Goal: Task Accomplishment & Management: Use online tool/utility

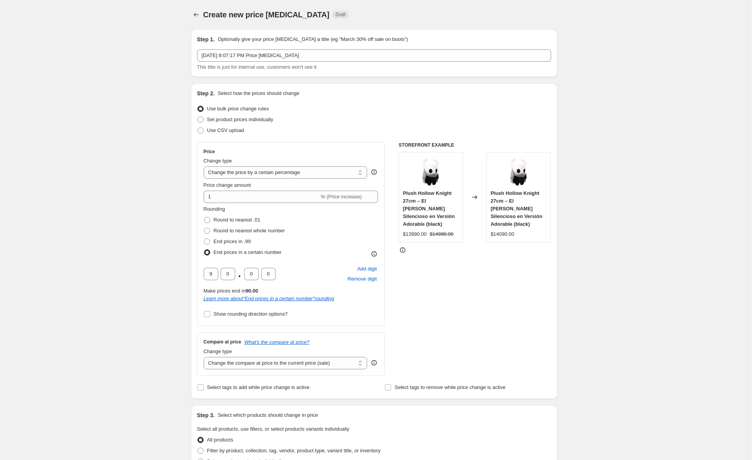
select select "percentage"
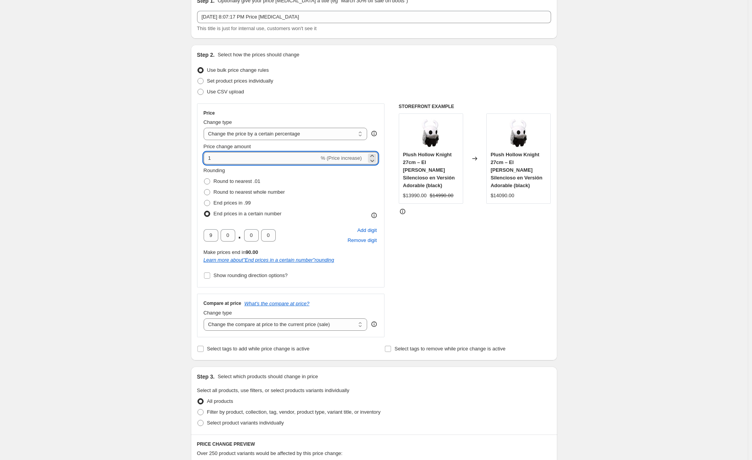
click at [224, 156] on input "1" at bounding box center [262, 158] width 116 height 12
drag, startPoint x: 252, startPoint y: 158, endPoint x: 158, endPoint y: 154, distance: 94.2
click at [162, 152] on div "Create new price [MEDICAL_DATA]. This page is ready Create new price [MEDICAL_D…" at bounding box center [374, 382] width 748 height 843
type input "0"
click at [136, 96] on div "Create new price [MEDICAL_DATA]. This page is ready Create new price [MEDICAL_D…" at bounding box center [374, 382] width 748 height 843
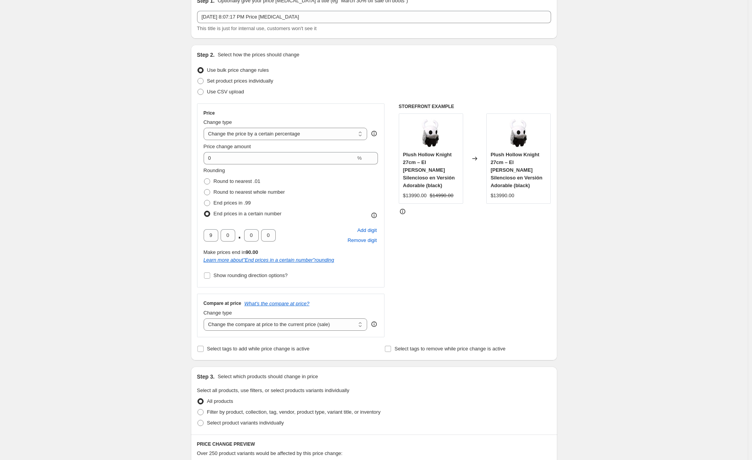
click at [141, 145] on div "Create new price [MEDICAL_DATA]. This page is ready Create new price [MEDICAL_D…" at bounding box center [374, 382] width 748 height 843
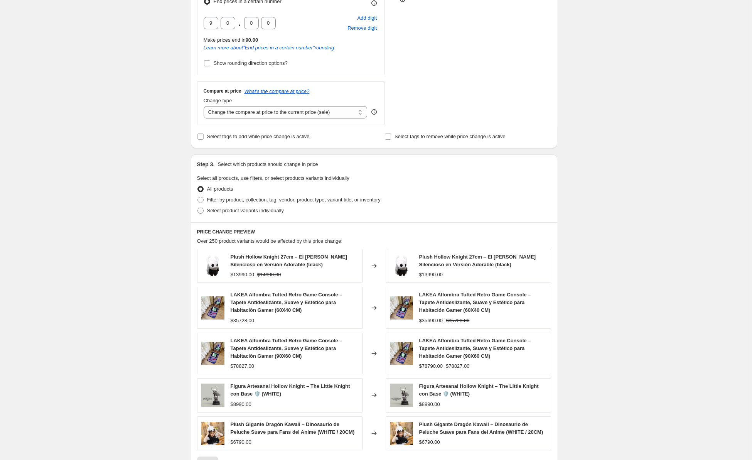
scroll to position [347, 0]
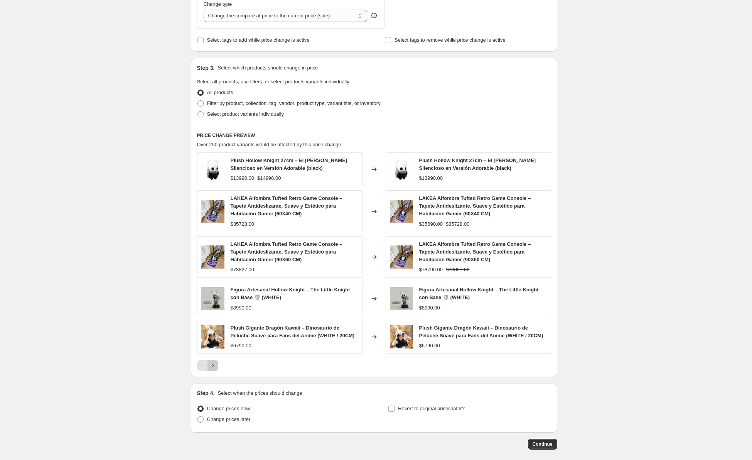
click at [218, 371] on button "Next" at bounding box center [212, 365] width 11 height 11
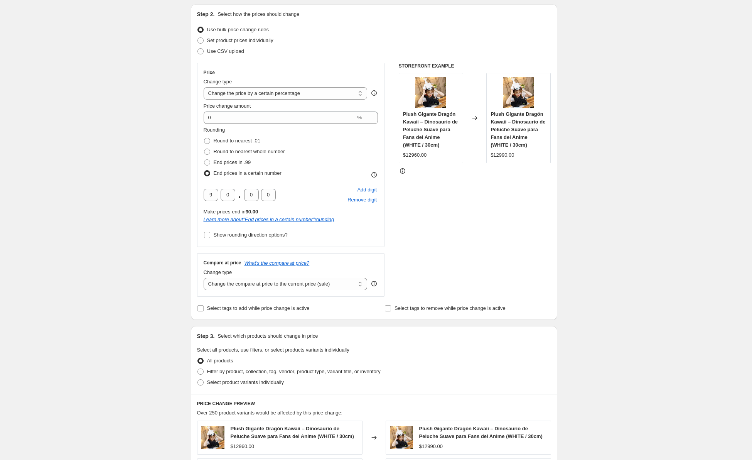
scroll to position [77, 0]
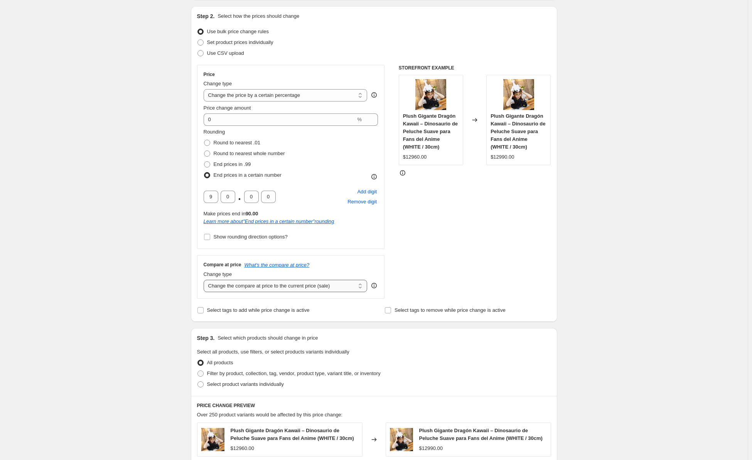
click at [225, 284] on select "Change the compare at price to the current price (sale) Change the compare at p…" at bounding box center [286, 286] width 164 height 12
select select "percentage"
click at [205, 280] on select "Change the compare at price to the current price (sale) Change the compare at p…" at bounding box center [286, 286] width 164 height 12
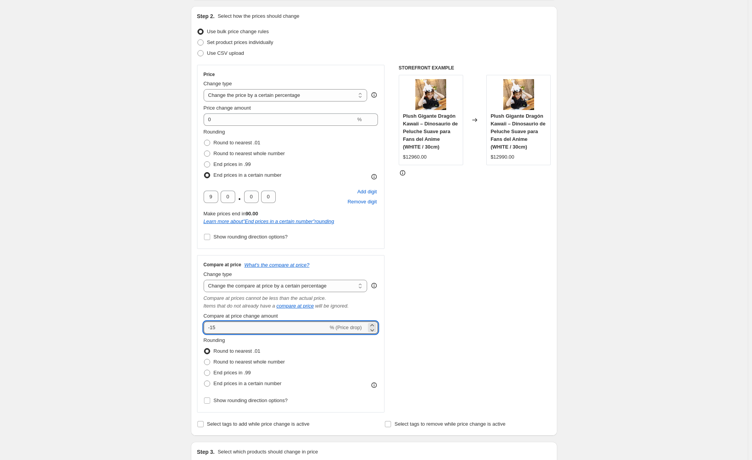
drag, startPoint x: 228, startPoint y: 325, endPoint x: 195, endPoint y: 325, distance: 33.6
click at [199, 325] on div "Compare at price What's the compare at price? Change type Change the compare at…" at bounding box center [291, 333] width 188 height 157
type input "0"
click at [229, 381] on span "End prices in a certain number" at bounding box center [248, 383] width 68 height 6
click at [204, 381] on input "End prices in a certain number" at bounding box center [204, 380] width 0 height 0
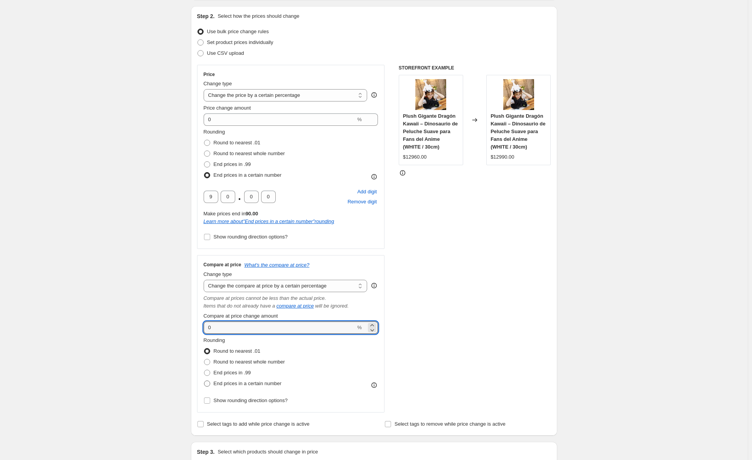
radio input "true"
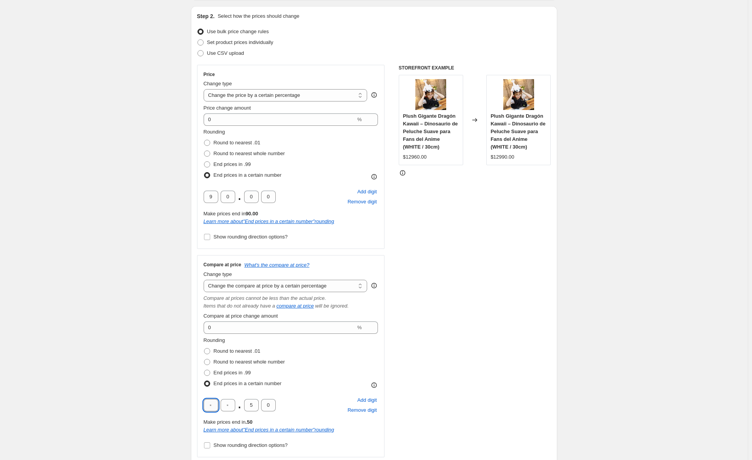
click at [212, 405] on input "text" at bounding box center [211, 405] width 15 height 12
type input "9"
type input "0"
click at [123, 364] on div "Create new price [MEDICAL_DATA]. This page is ready Create new price [MEDICAL_D…" at bounding box center [374, 416] width 748 height 986
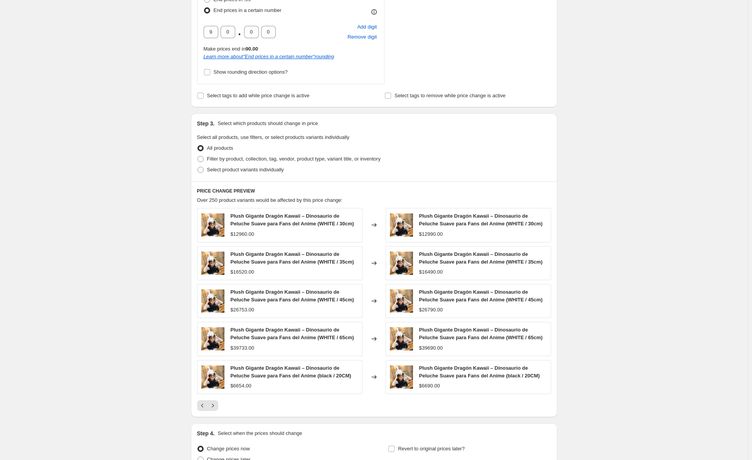
scroll to position [450, 0]
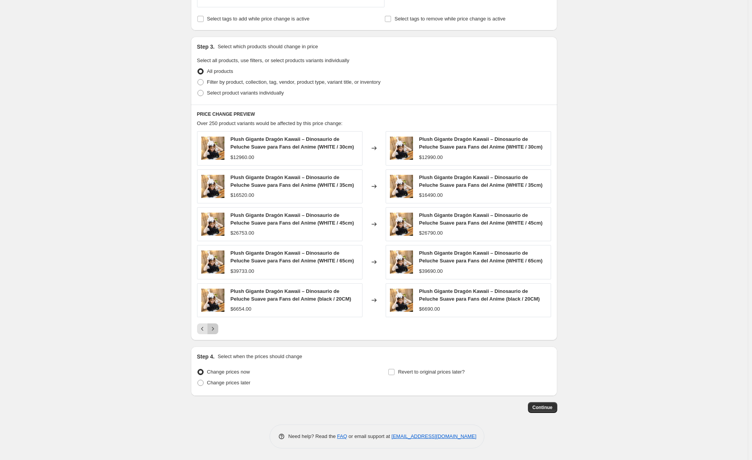
click at [214, 329] on icon "Next" at bounding box center [213, 329] width 8 height 8
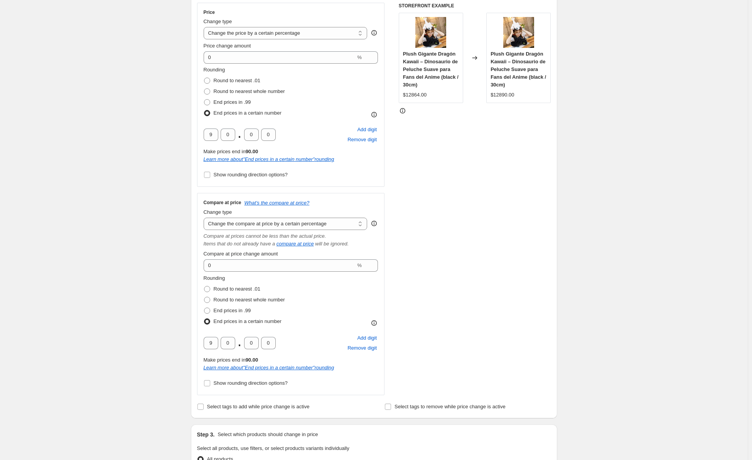
scroll to position [141, 0]
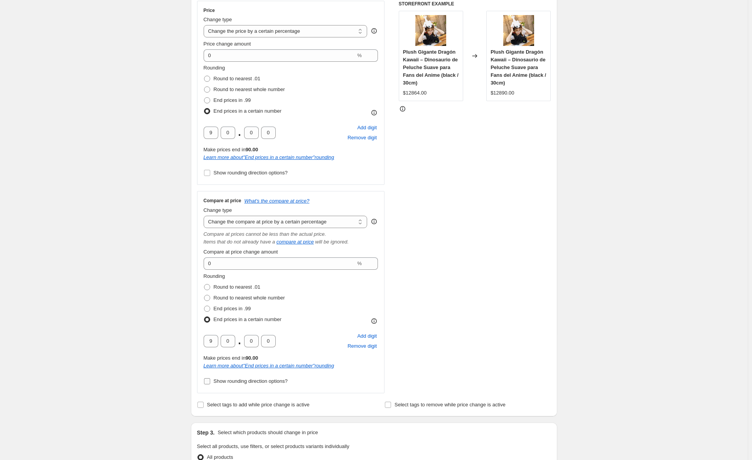
click at [230, 381] on span "Show rounding direction options?" at bounding box center [251, 381] width 74 height 6
click at [210, 381] on input "Show rounding direction options?" at bounding box center [207, 381] width 6 height 6
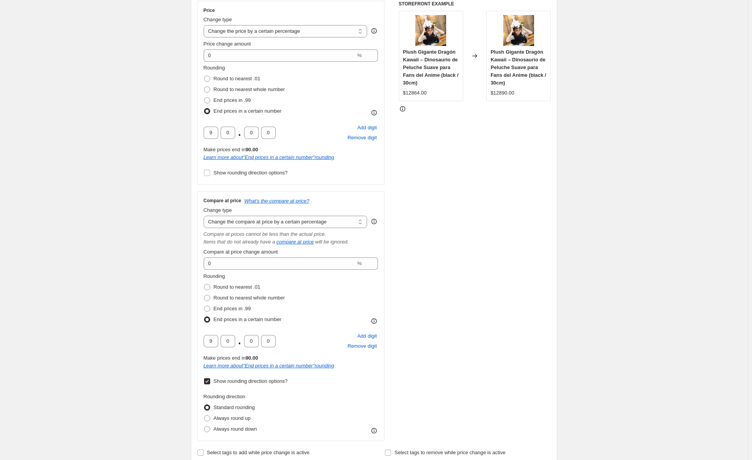
click at [226, 381] on span "Show rounding direction options?" at bounding box center [251, 381] width 74 height 6
click at [210, 381] on input "Show rounding direction options?" at bounding box center [207, 381] width 6 height 6
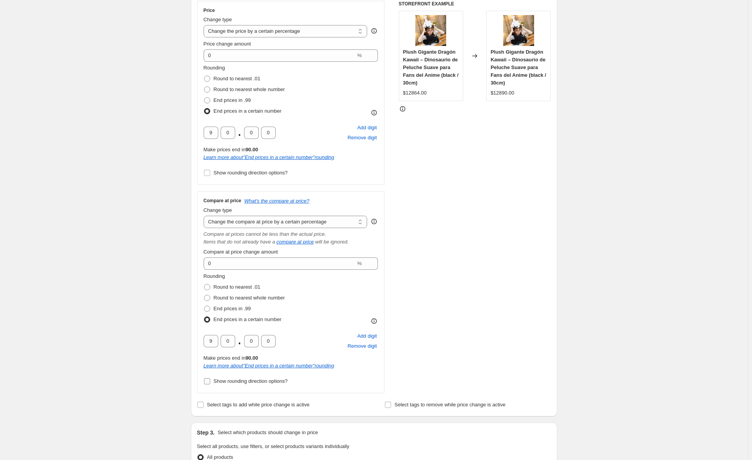
click at [220, 381] on span "Show rounding direction options?" at bounding box center [251, 381] width 74 height 6
click at [210, 381] on input "Show rounding direction options?" at bounding box center [207, 381] width 6 height 6
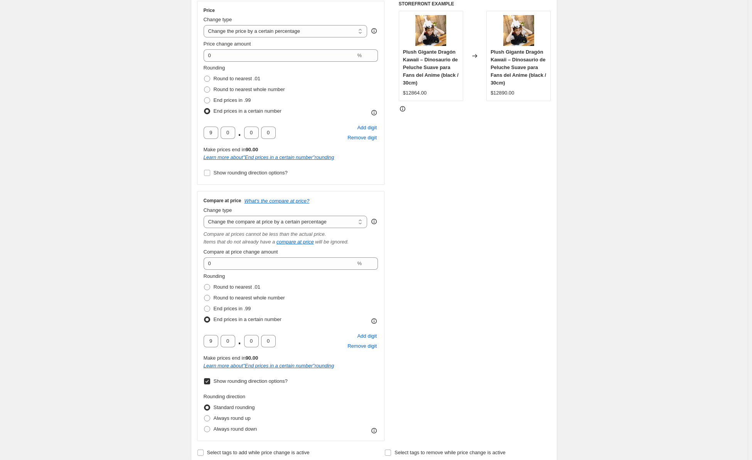
click at [226, 383] on span "Show rounding direction options?" at bounding box center [251, 381] width 74 height 6
click at [210, 383] on input "Show rounding direction options?" at bounding box center [207, 381] width 6 height 6
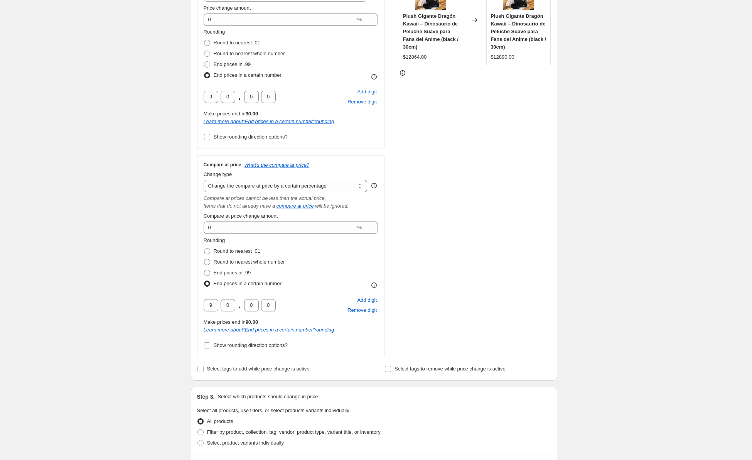
scroll to position [180, 0]
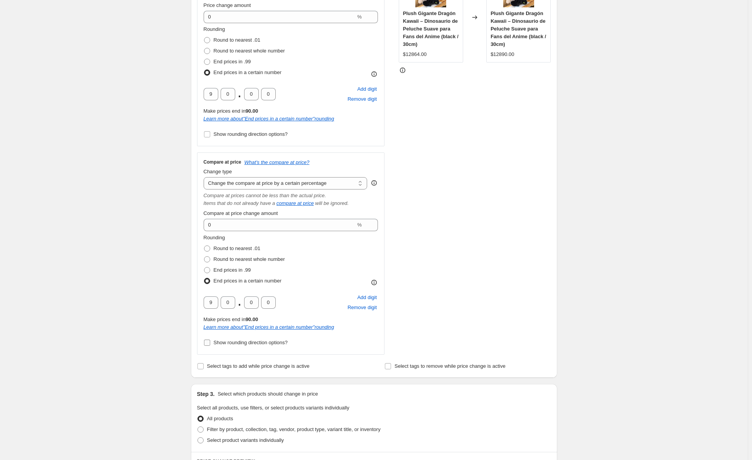
click at [219, 341] on span "Show rounding direction options?" at bounding box center [251, 342] width 74 height 6
click at [210, 341] on input "Show rounding direction options?" at bounding box center [207, 342] width 6 height 6
checkbox input "true"
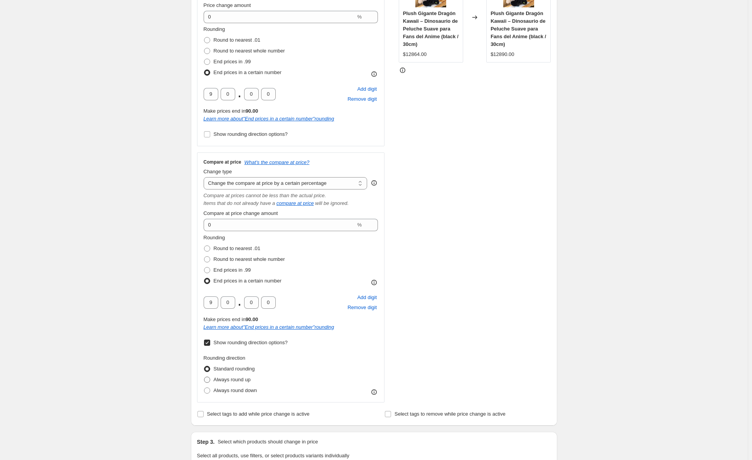
click at [229, 380] on span "Always round up" at bounding box center [232, 379] width 37 height 6
click at [204, 377] on input "Always round up" at bounding box center [204, 376] width 0 height 0
radio input "true"
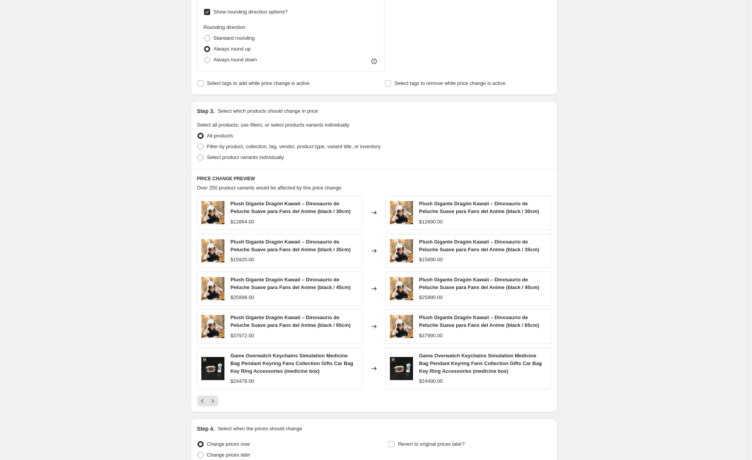
scroll to position [527, 0]
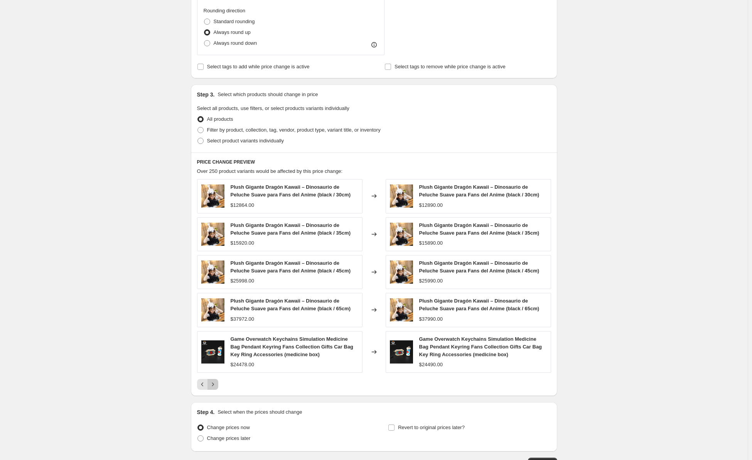
click at [216, 388] on icon "Next" at bounding box center [213, 384] width 8 height 8
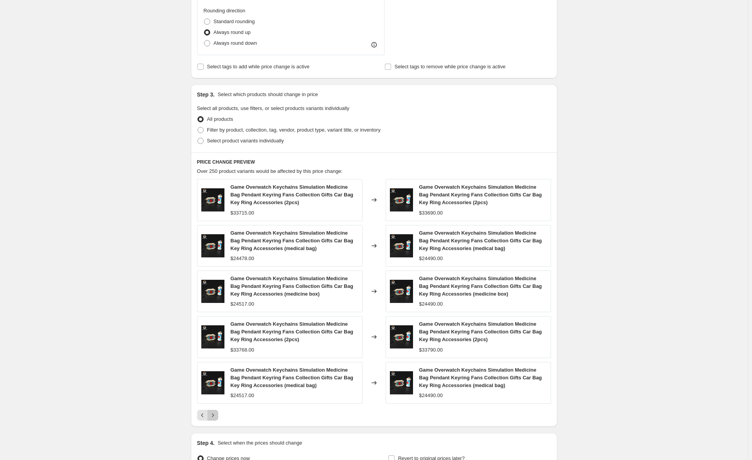
click at [215, 414] on icon "Next" at bounding box center [213, 415] width 8 height 8
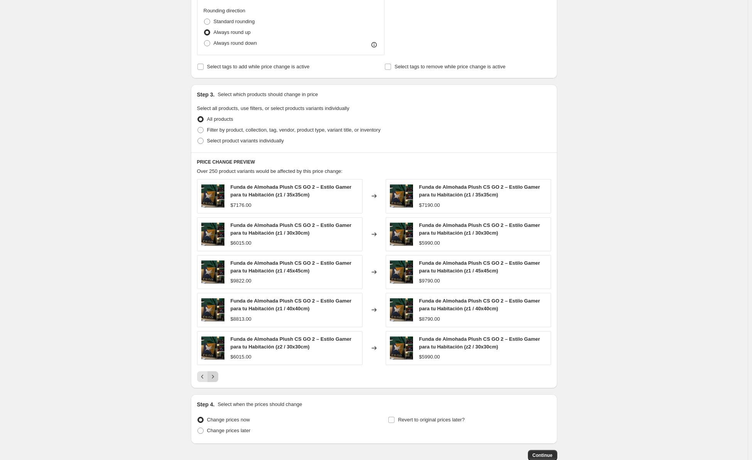
click at [213, 376] on icon "Next" at bounding box center [213, 377] width 8 height 8
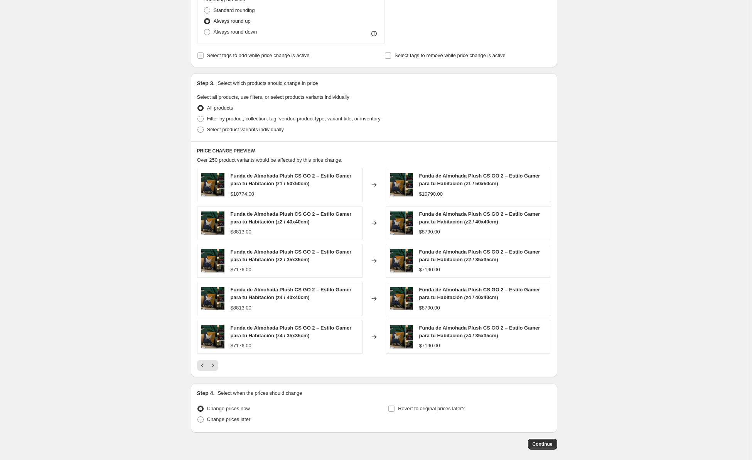
scroll to position [536, 0]
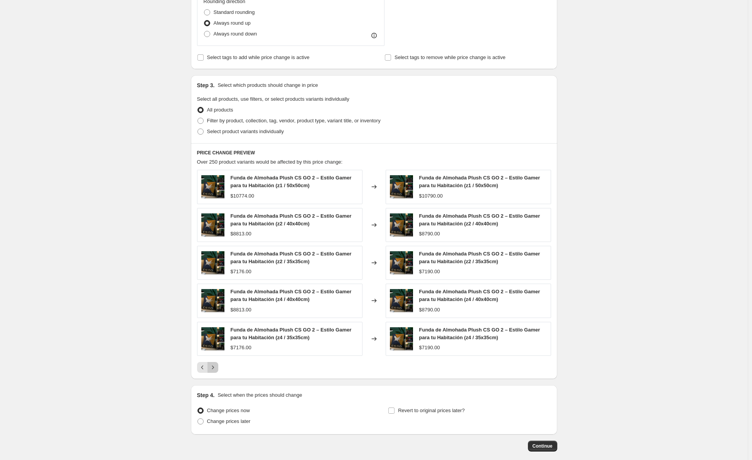
click at [214, 368] on icon "Next" at bounding box center [213, 367] width 8 height 8
click at [213, 366] on icon "Next" at bounding box center [213, 367] width 8 height 8
click at [214, 366] on icon "Next" at bounding box center [213, 367] width 8 height 8
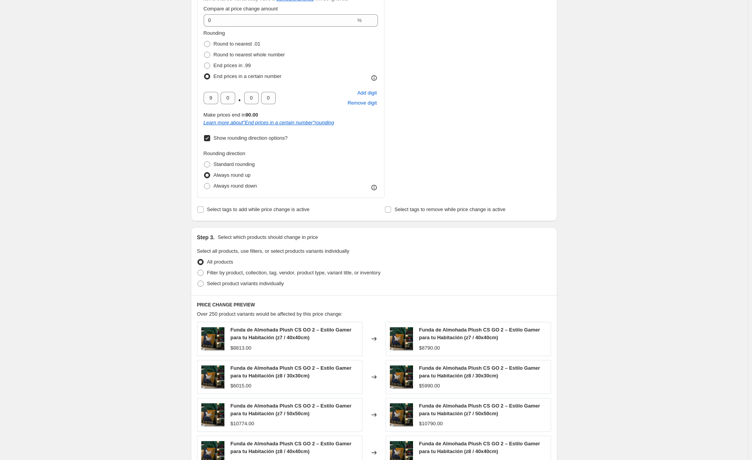
scroll to position [382, 0]
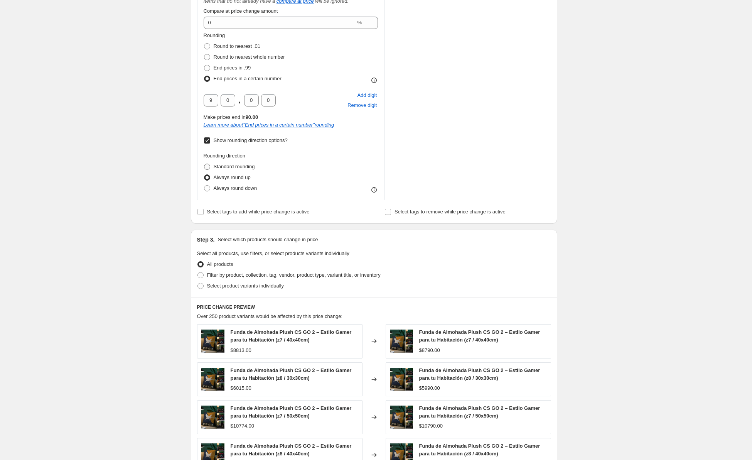
click at [237, 166] on span "Standard rounding" at bounding box center [234, 167] width 41 height 6
click at [204, 164] on input "Standard rounding" at bounding box center [204, 164] width 0 height 0
radio input "true"
click at [221, 190] on span "Always round down" at bounding box center [236, 188] width 44 height 6
click at [204, 185] on input "Always round down" at bounding box center [204, 185] width 0 height 0
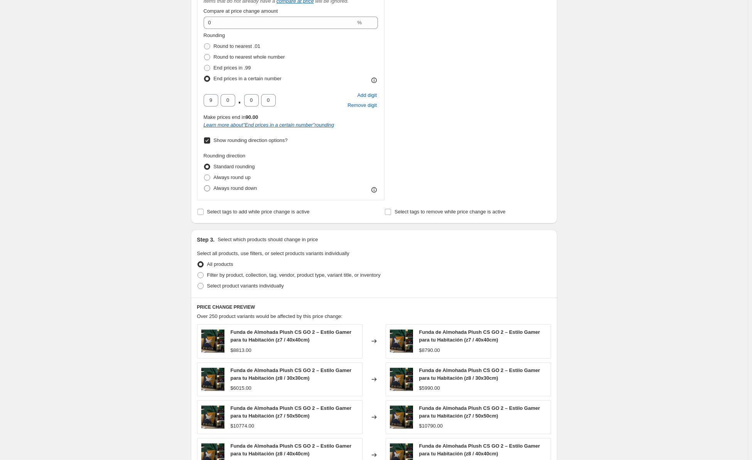
radio input "true"
click at [231, 165] on span "Standard rounding" at bounding box center [234, 167] width 41 height 6
click at [204, 164] on input "Standard rounding" at bounding box center [204, 164] width 0 height 0
radio input "true"
click at [151, 240] on div "Create new price [MEDICAL_DATA]. This page is ready Create new price [MEDICAL_D…" at bounding box center [374, 135] width 748 height 1034
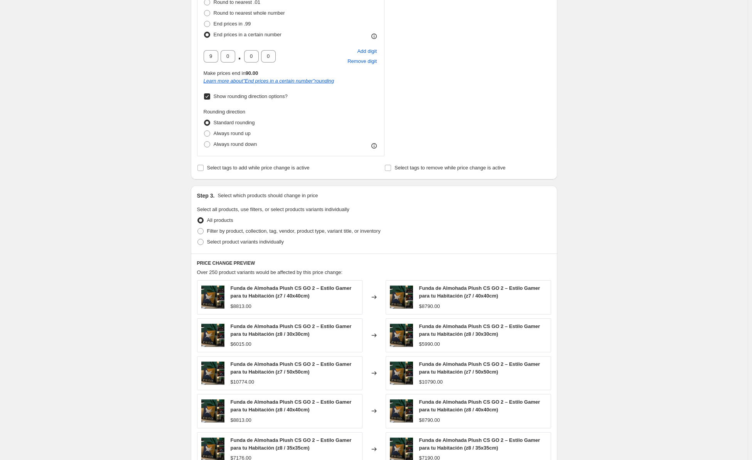
scroll to position [420, 0]
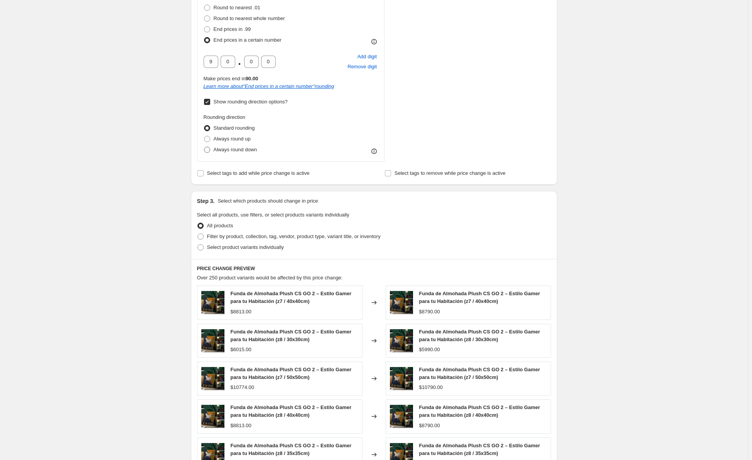
click at [227, 150] on span "Always round down" at bounding box center [236, 150] width 44 height 6
click at [204, 147] on input "Always round down" at bounding box center [204, 147] width 0 height 0
radio input "true"
drag, startPoint x: 162, startPoint y: 217, endPoint x: 163, endPoint y: 222, distance: 5.4
click at [162, 217] on div "Create new price [MEDICAL_DATA]. This page is ready Create new price [MEDICAL_D…" at bounding box center [374, 97] width 748 height 1034
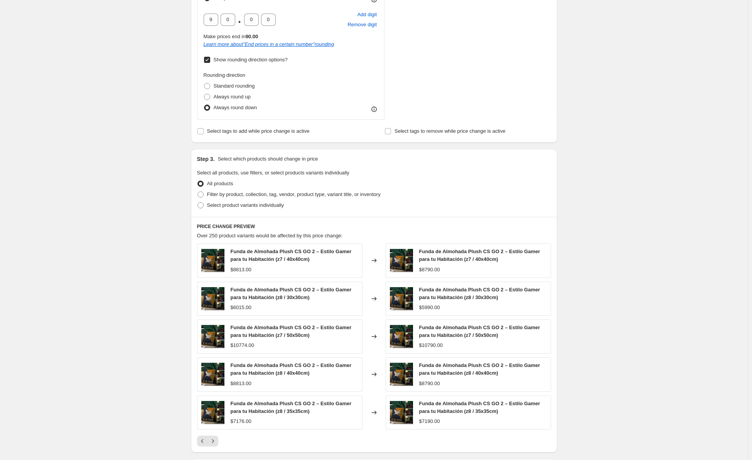
scroll to position [575, 0]
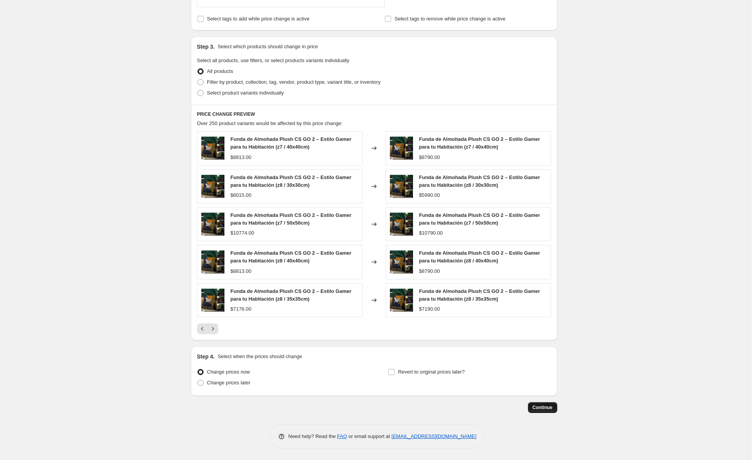
click at [541, 409] on span "Continue" at bounding box center [543, 407] width 20 height 6
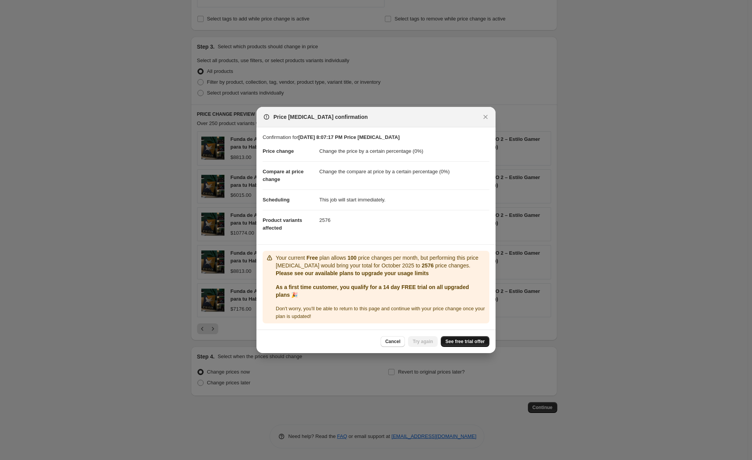
click at [455, 342] on span "See free trial offer" at bounding box center [464, 341] width 39 height 6
click at [393, 342] on span "Cancel" at bounding box center [392, 341] width 15 height 6
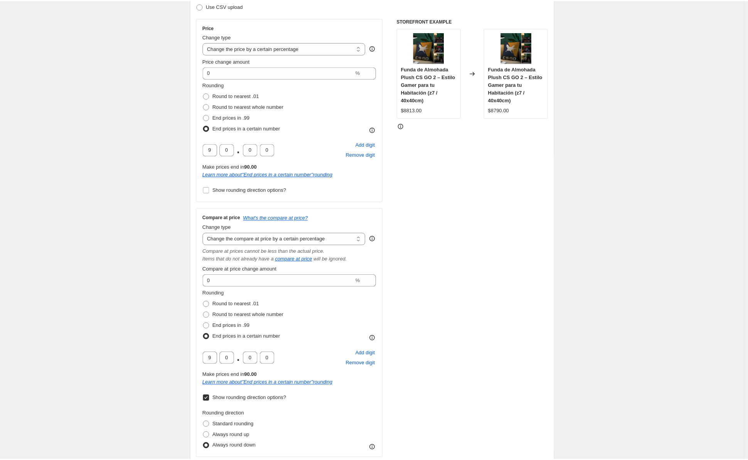
scroll to position [35, 0]
